Goal: Transaction & Acquisition: Purchase product/service

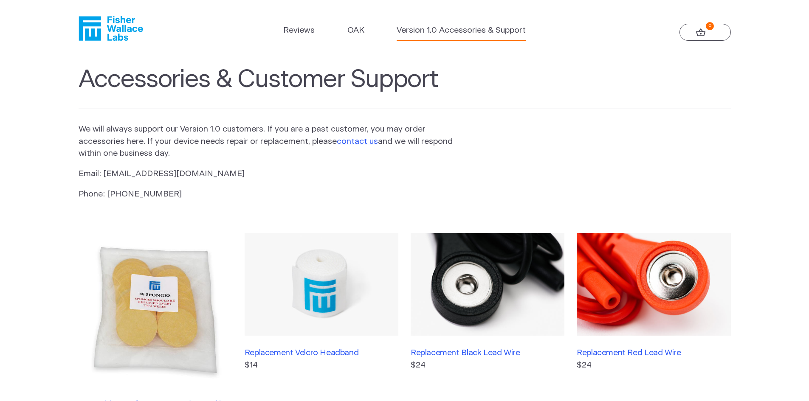
scroll to position [255, 0]
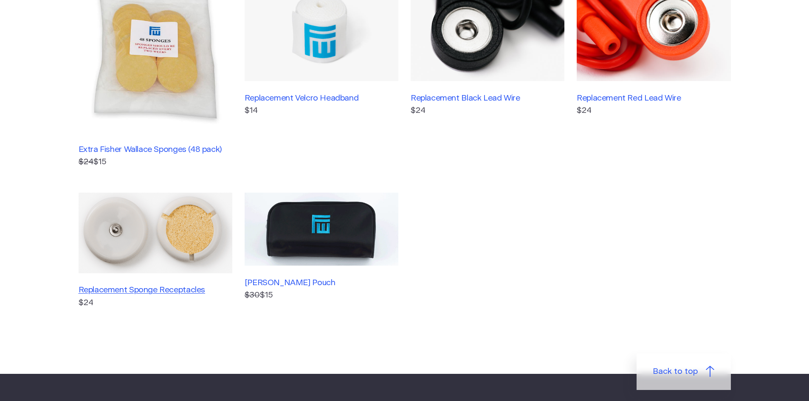
click at [139, 290] on h3 "Replacement Sponge Receptacles" at bounding box center [156, 290] width 154 height 10
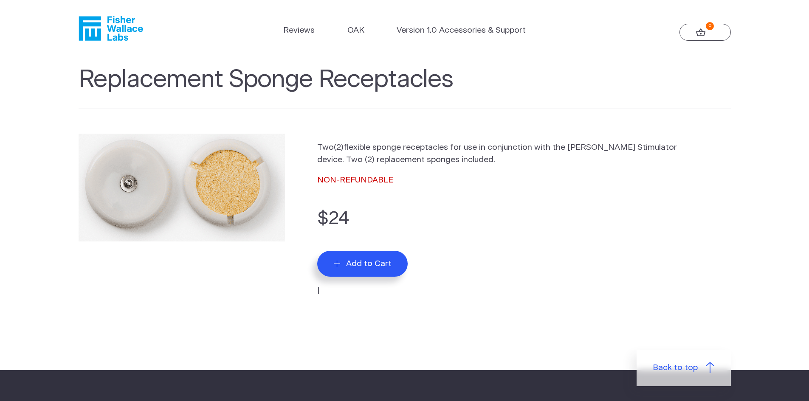
click at [366, 254] on button "Add to Cart" at bounding box center [362, 264] width 90 height 26
